Goal: Task Accomplishment & Management: Complete application form

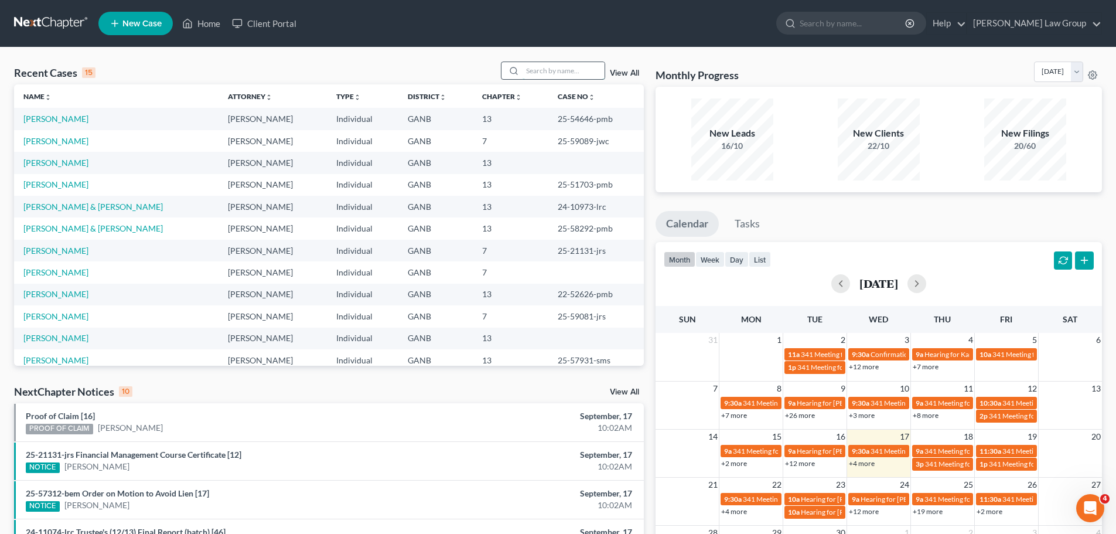
click at [546, 74] on input "search" at bounding box center [563, 70] width 82 height 17
type input "Ekpo"
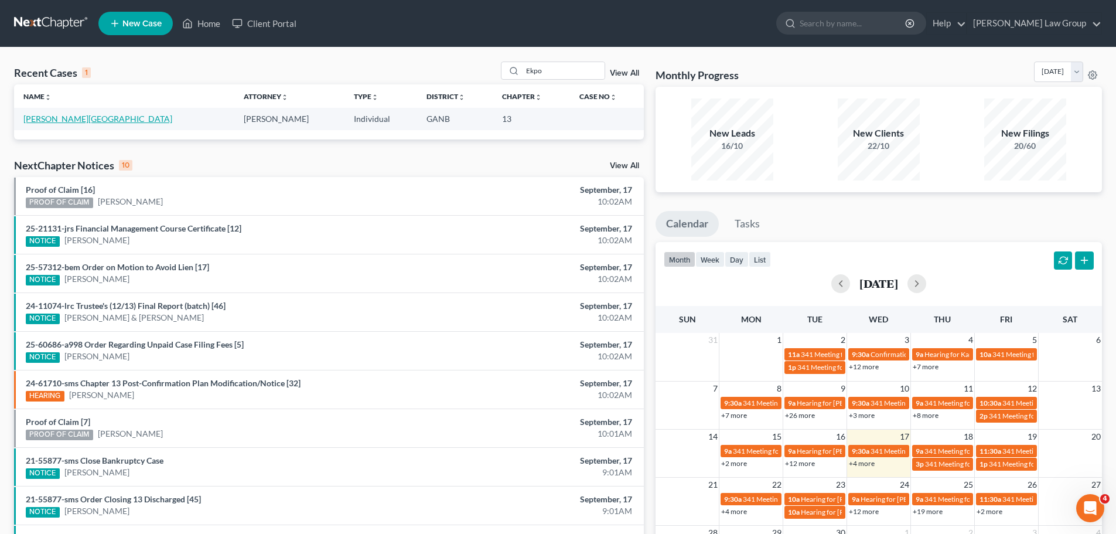
click at [53, 123] on link "[PERSON_NAME][GEOGRAPHIC_DATA]" at bounding box center [97, 119] width 149 height 10
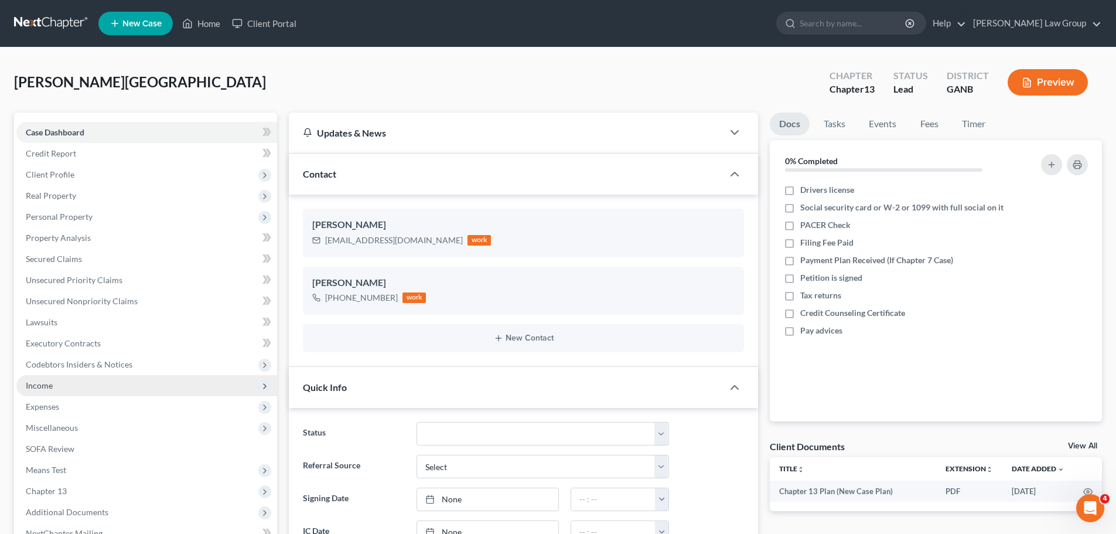
click at [78, 387] on span "Income" at bounding box center [146, 385] width 261 height 21
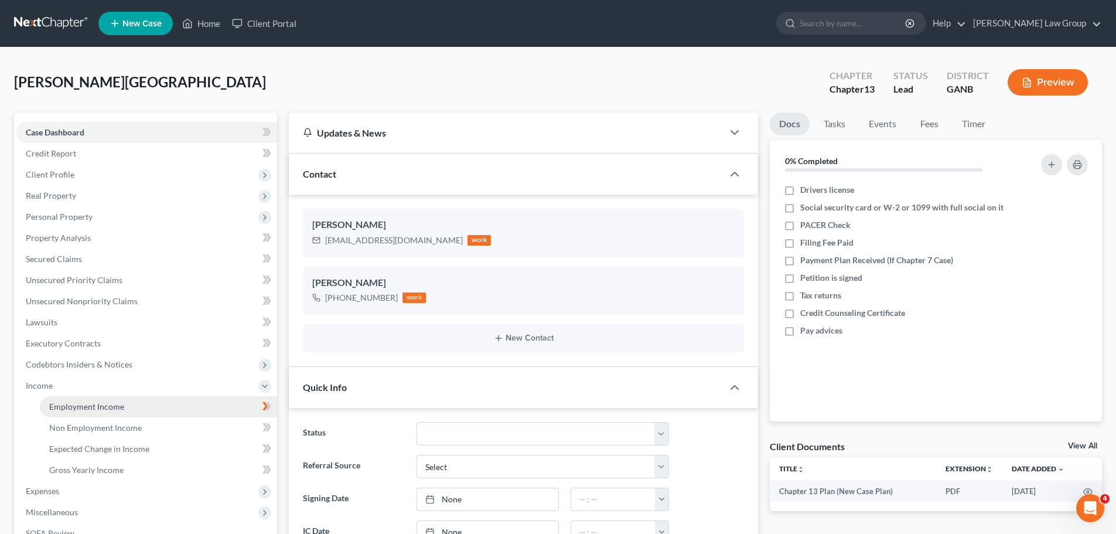
click at [123, 411] on link "Employment Income" at bounding box center [158, 406] width 237 height 21
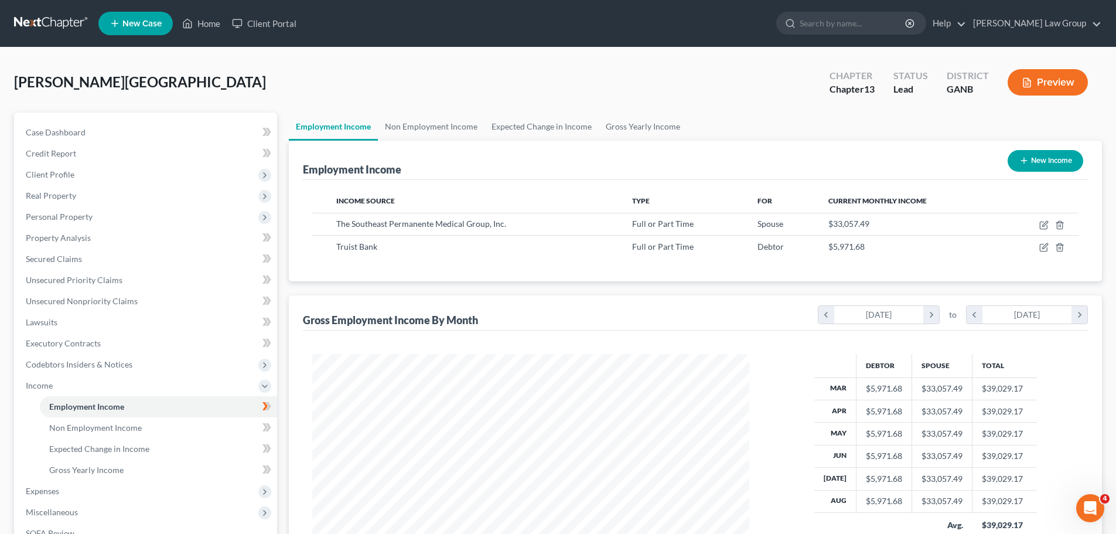
scroll to position [216, 0]
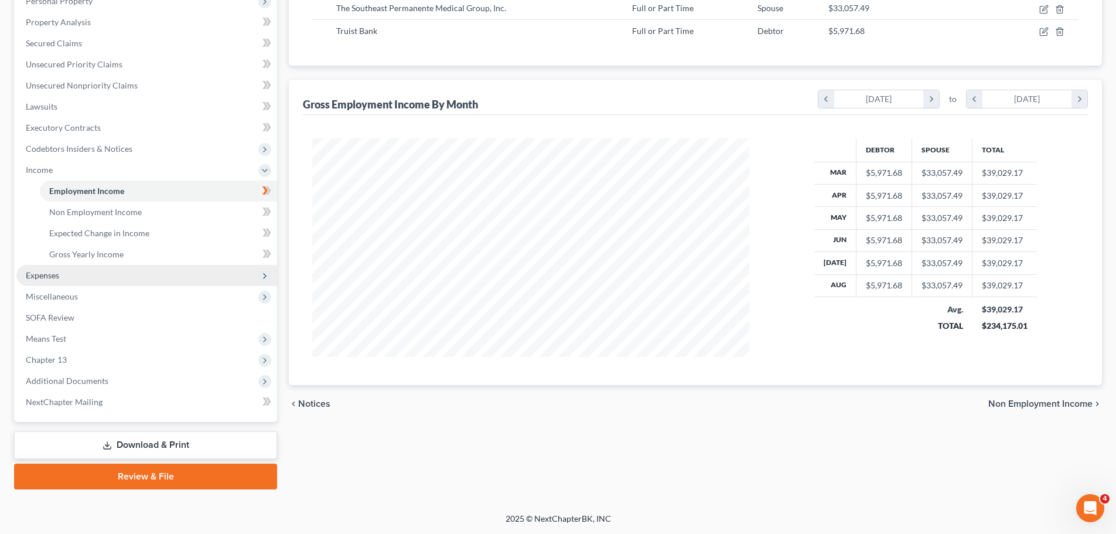
click at [56, 267] on span "Expenses" at bounding box center [146, 275] width 261 height 21
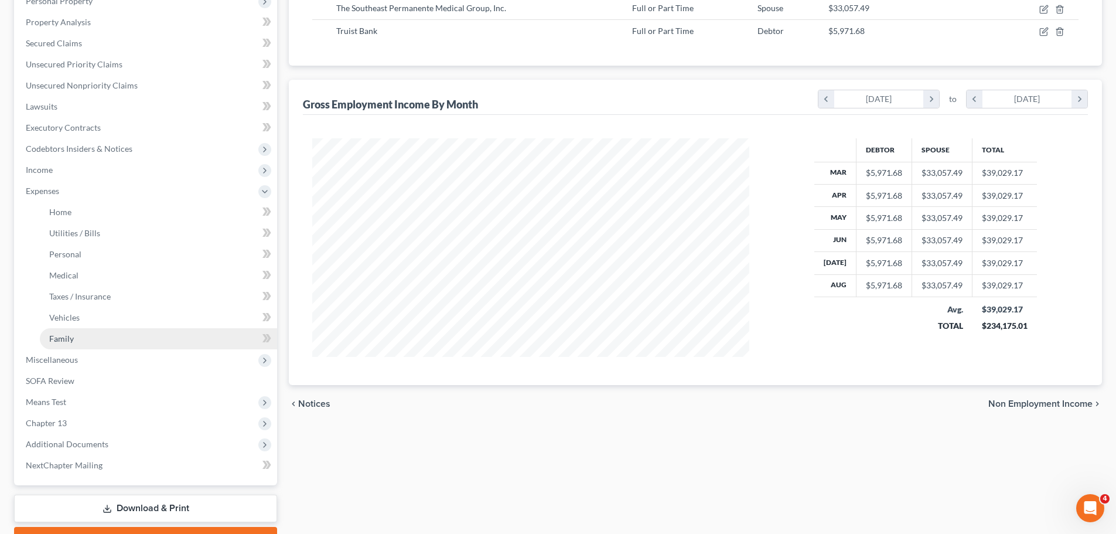
click at [70, 347] on link "Family" at bounding box center [158, 338] width 237 height 21
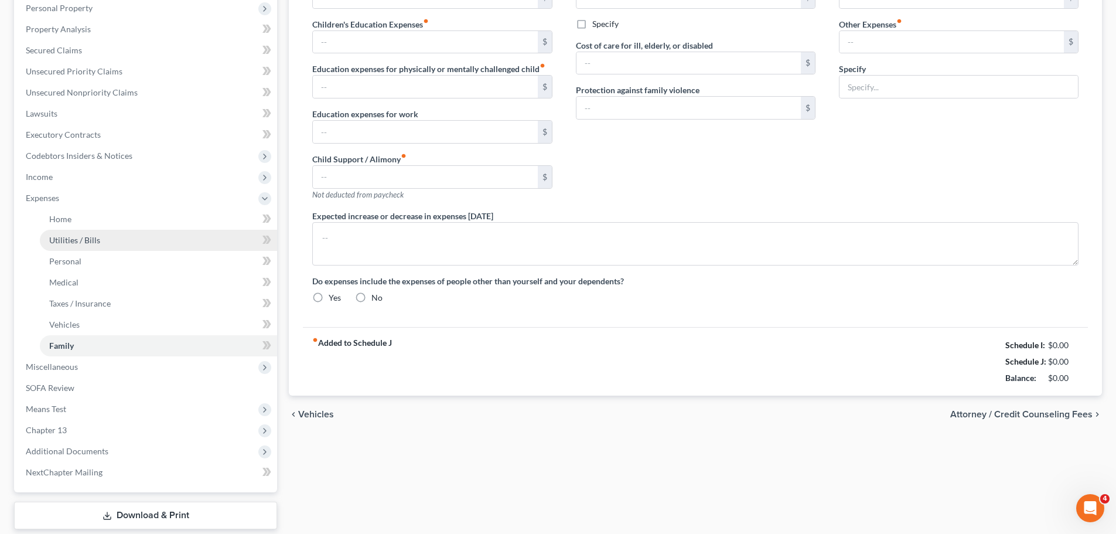
type input "2,600.00"
type input "0.00"
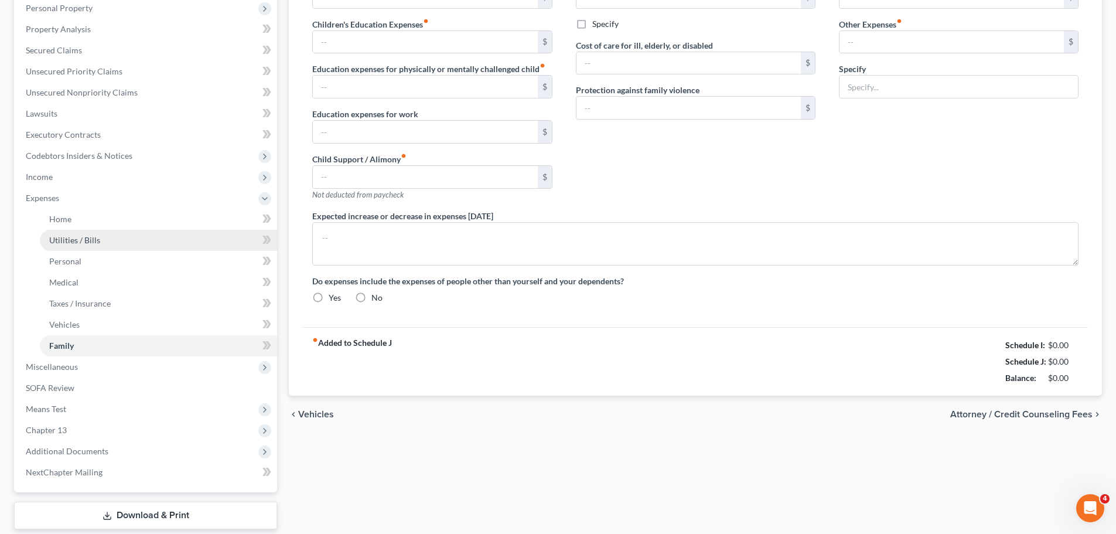
type input "0.00"
type input "3,000.00"
type input "Wife's student loan payment"
radio input "true"
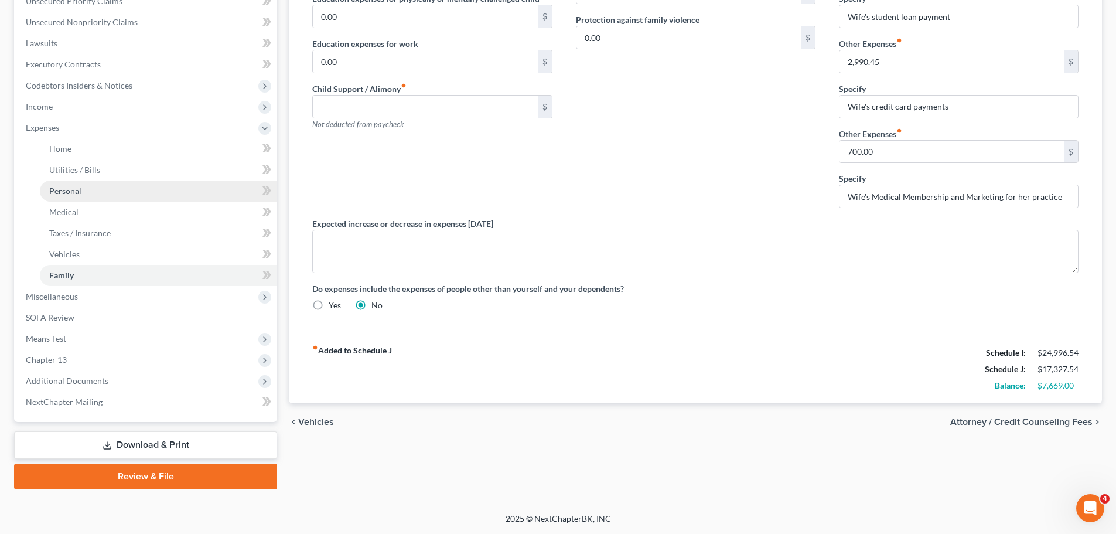
scroll to position [162, 0]
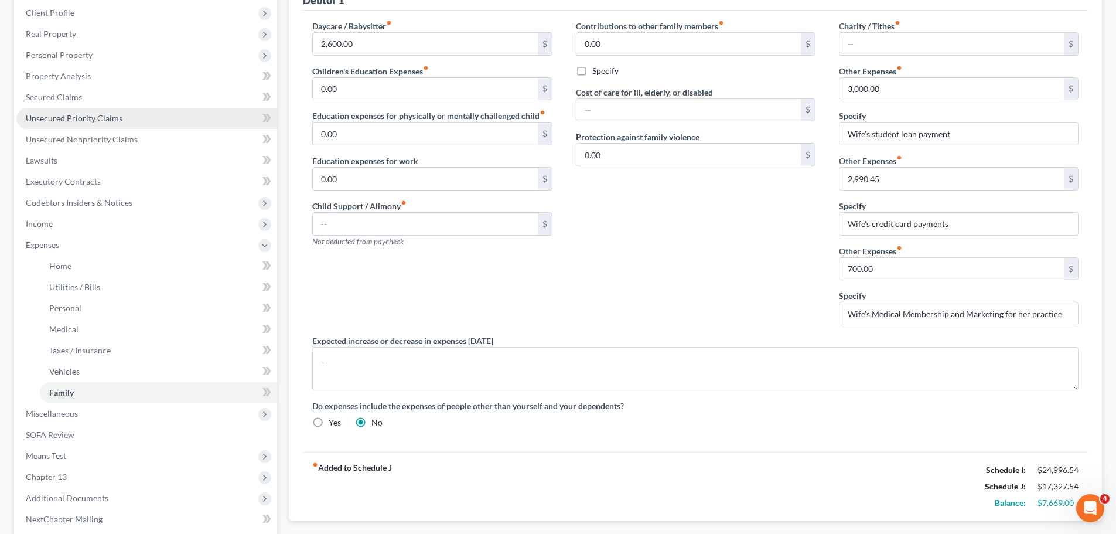
click at [91, 115] on span "Unsecured Priority Claims" at bounding box center [74, 118] width 97 height 10
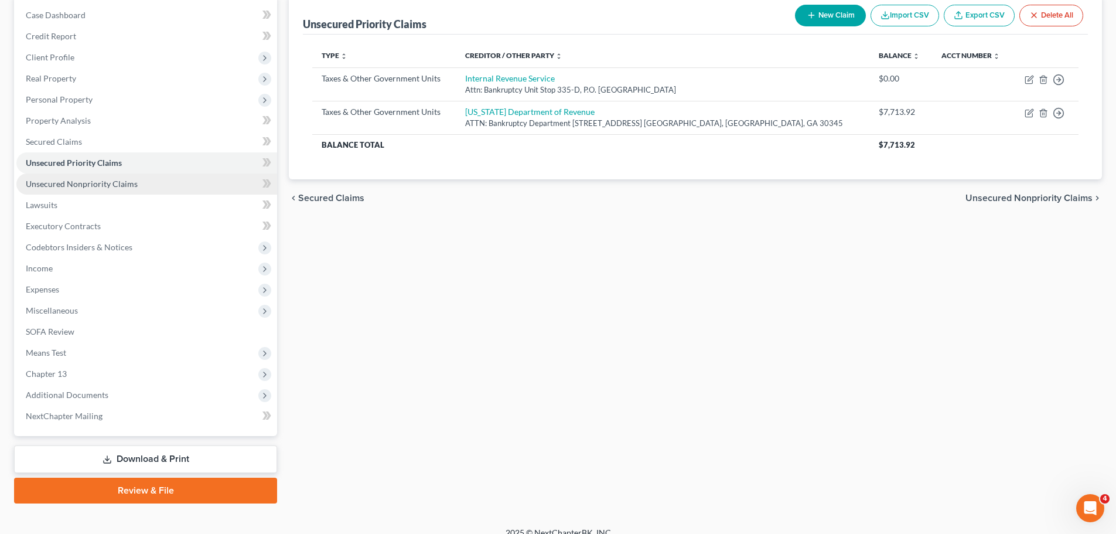
click at [122, 182] on span "Unsecured Nonpriority Claims" at bounding box center [82, 184] width 112 height 10
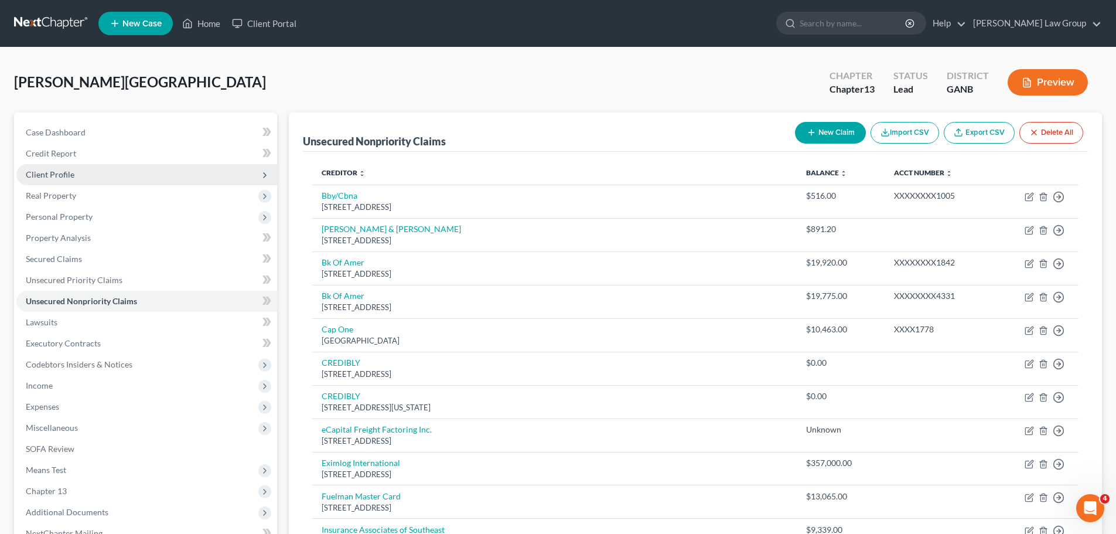
click at [76, 169] on span "Client Profile" at bounding box center [146, 174] width 261 height 21
